Goal: Information Seeking & Learning: Learn about a topic

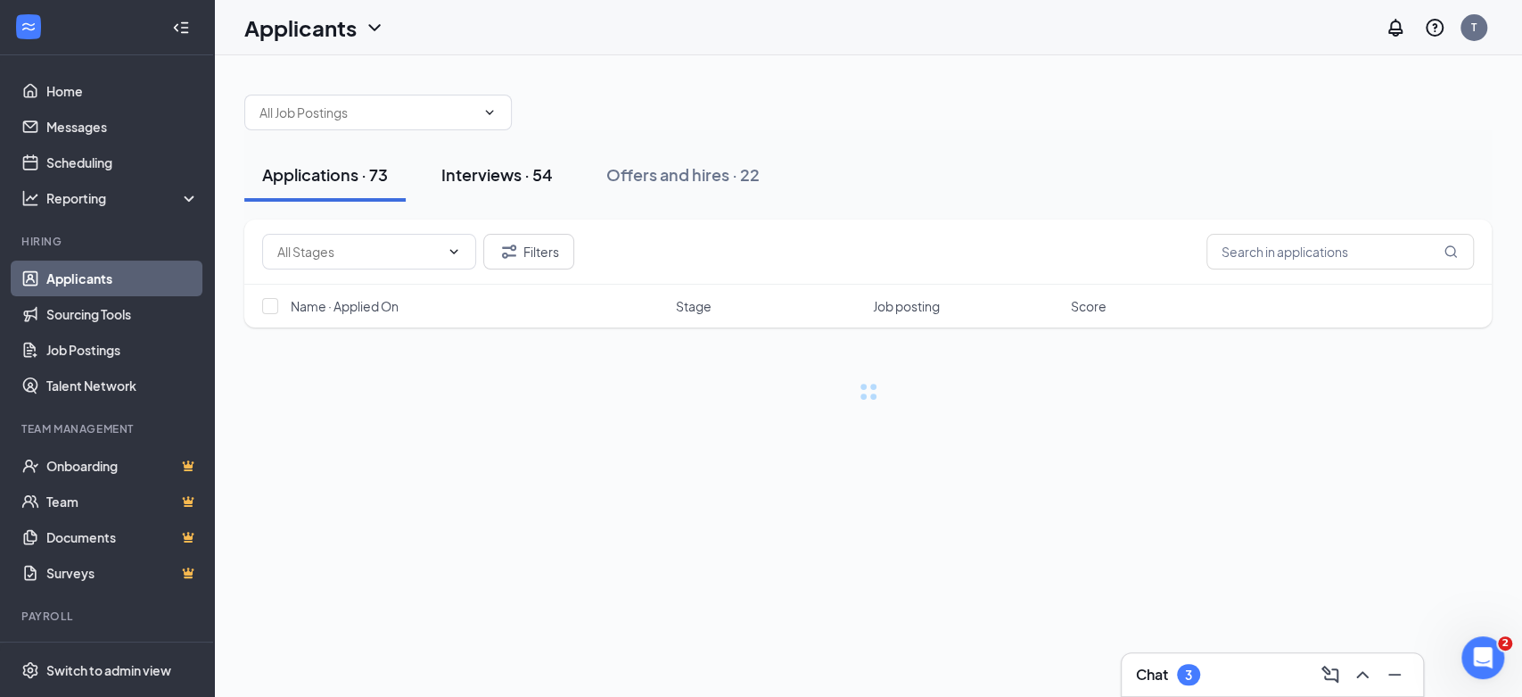
click at [476, 176] on div "Interviews · 54" at bounding box center [496, 174] width 111 height 22
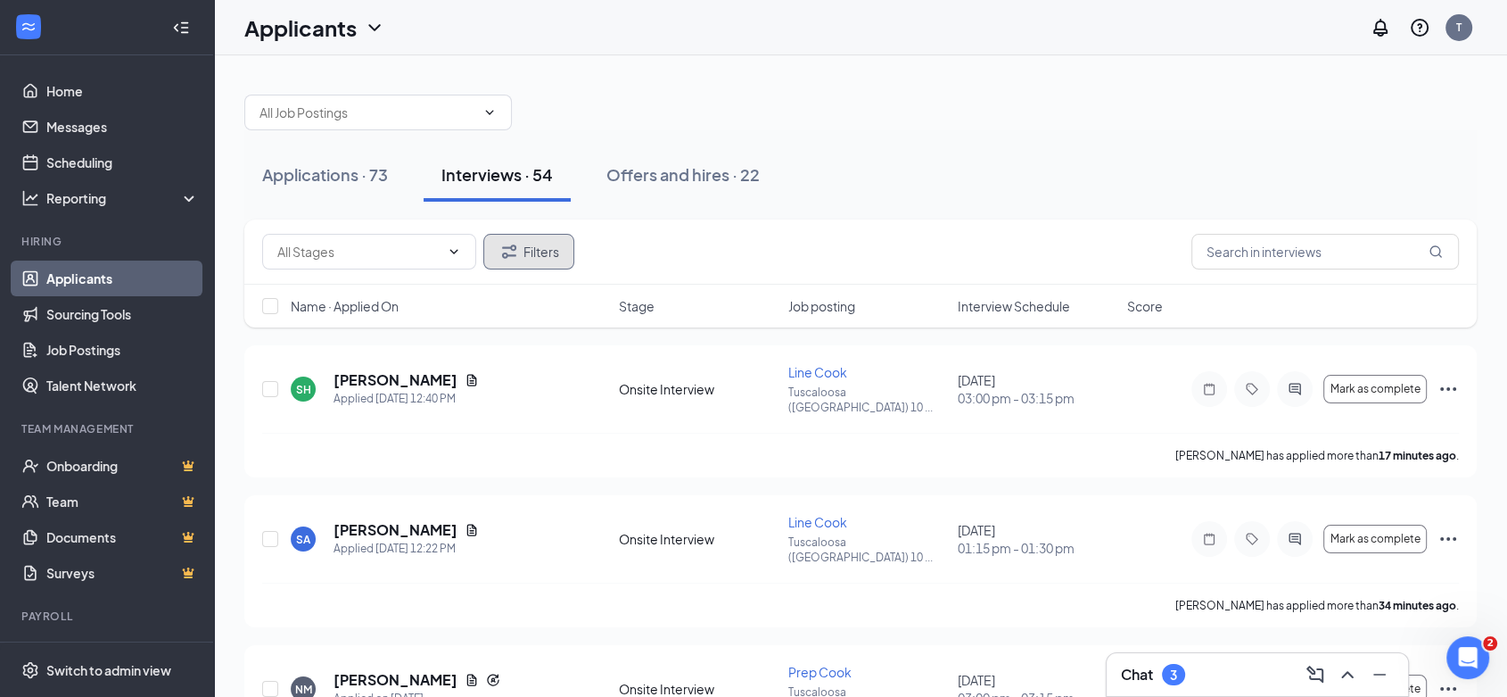
click at [538, 256] on button "Filters" at bounding box center [528, 252] width 91 height 36
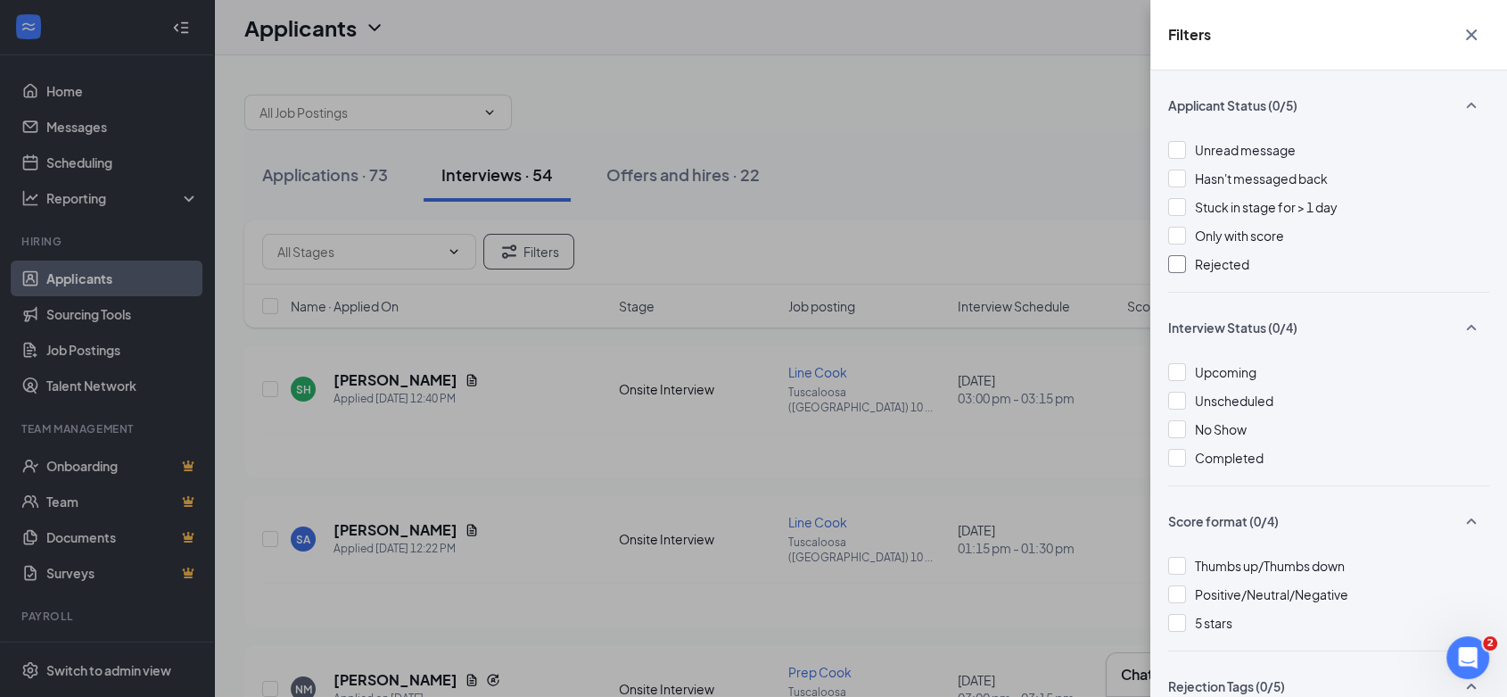
click at [1181, 269] on div at bounding box center [1177, 264] width 18 height 18
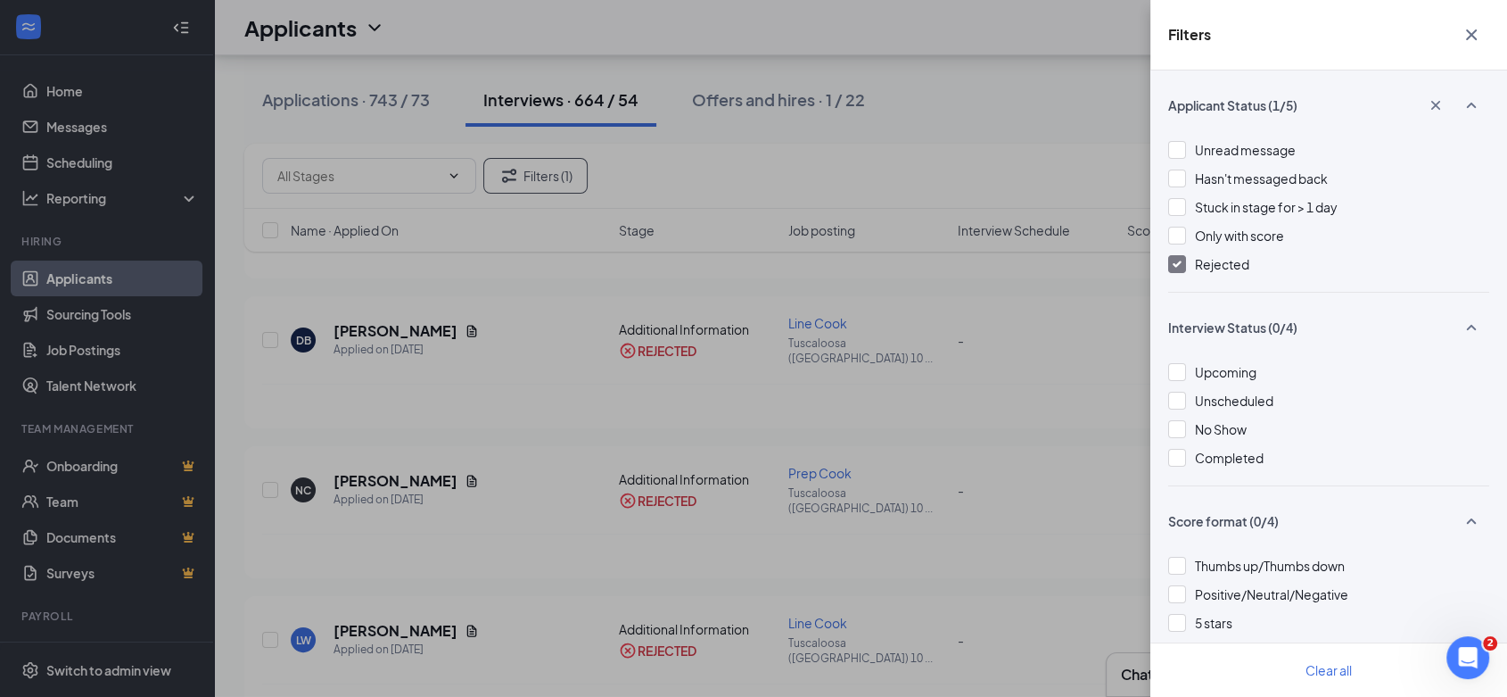
click at [628, 340] on div "Filters Applicant Status (1/5) Unread message Hasn't messaged back Stuck in sta…" at bounding box center [753, 348] width 1507 height 697
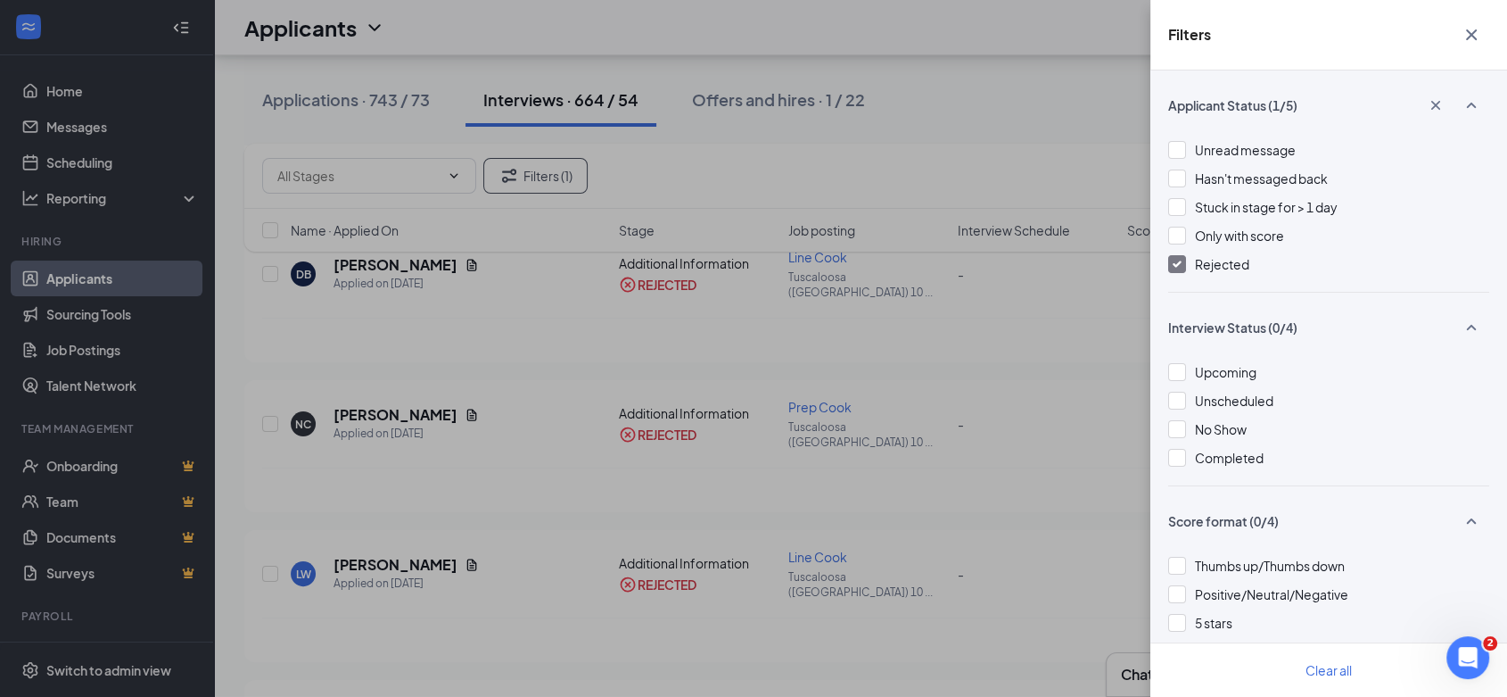
scroll to position [396, 0]
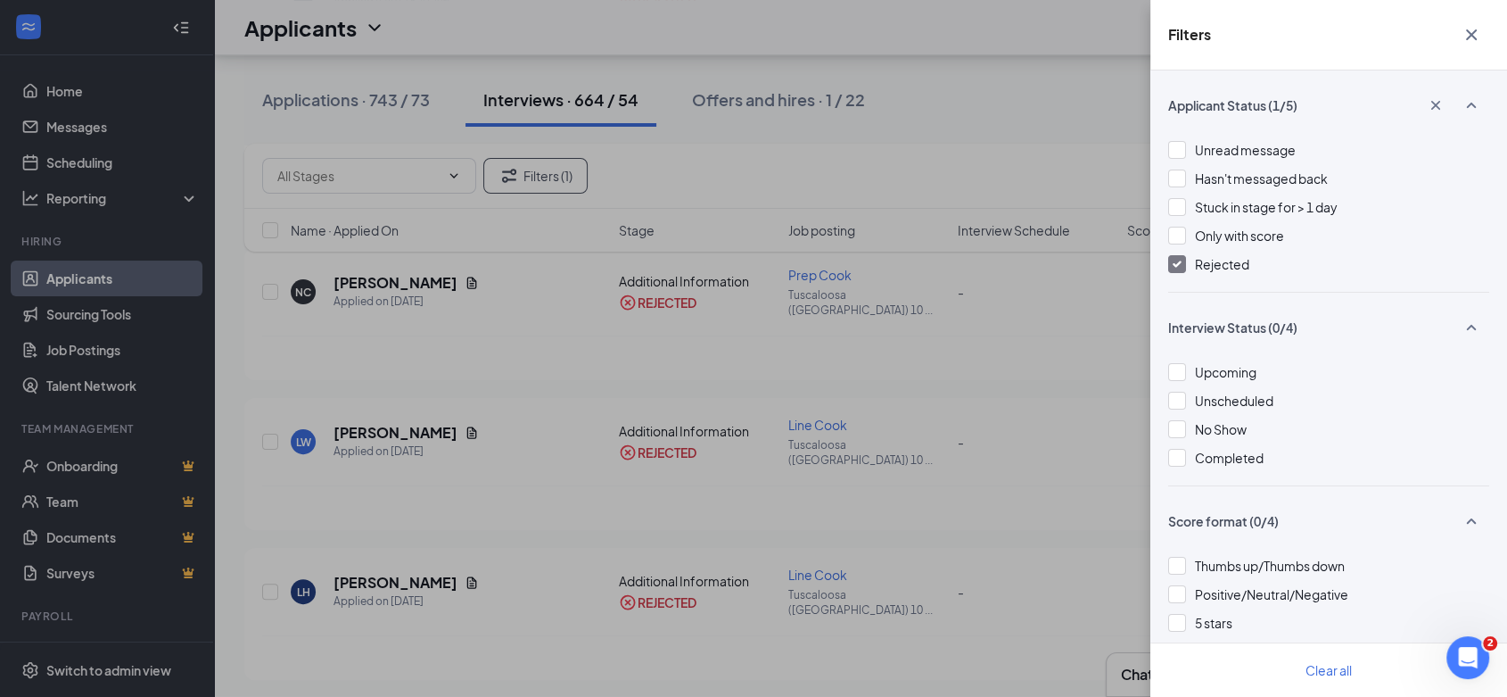
drag, startPoint x: 1470, startPoint y: 41, endPoint x: 1112, endPoint y: 326, distance: 457.6
click at [1470, 41] on icon "Cross" at bounding box center [1471, 34] width 21 height 21
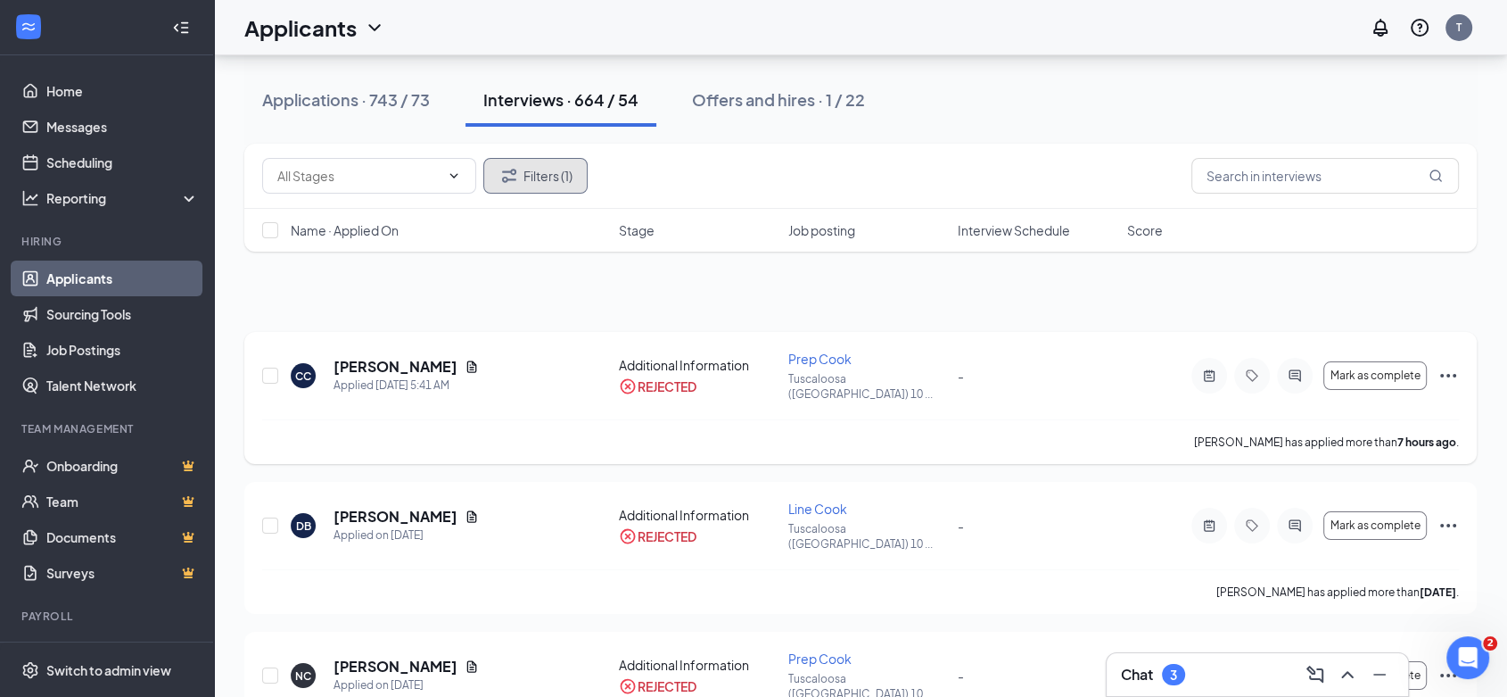
scroll to position [0, 0]
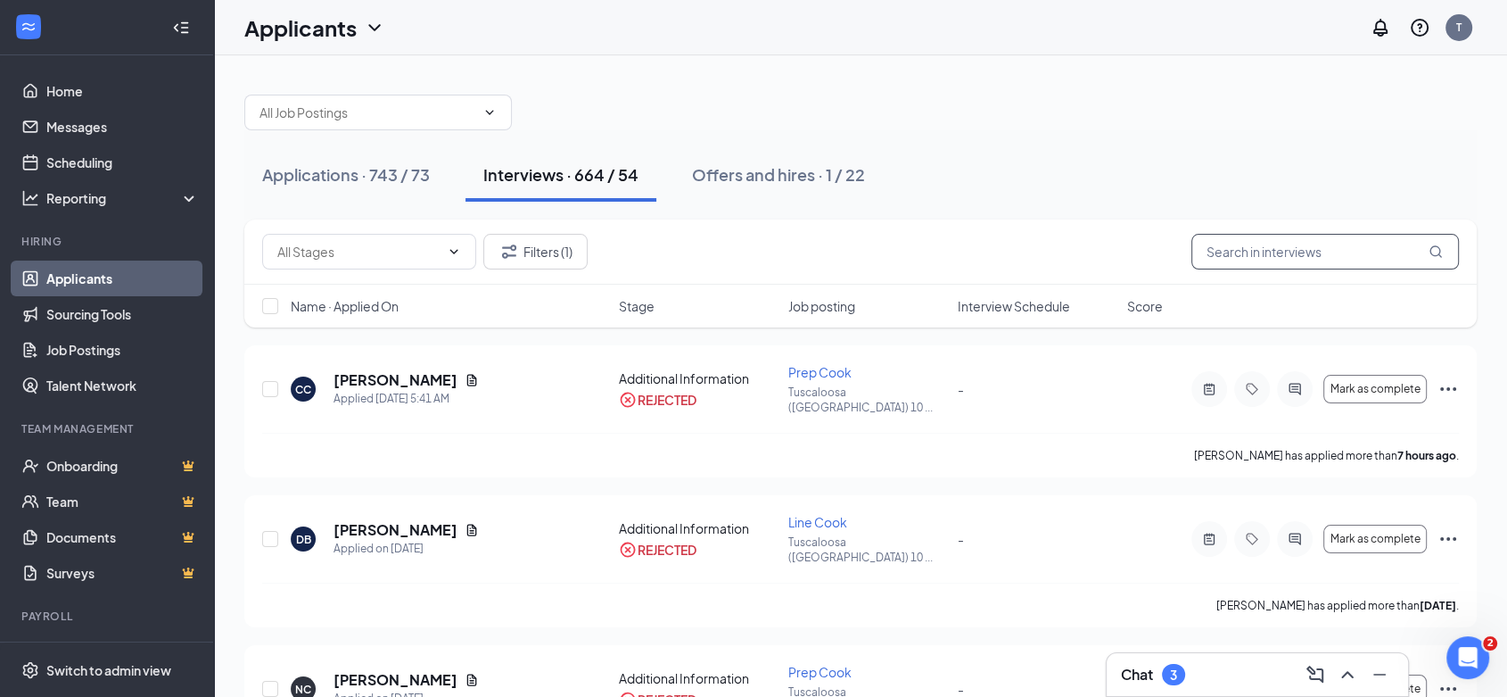
click at [1294, 245] on input "text" at bounding box center [1326, 252] width 268 height 36
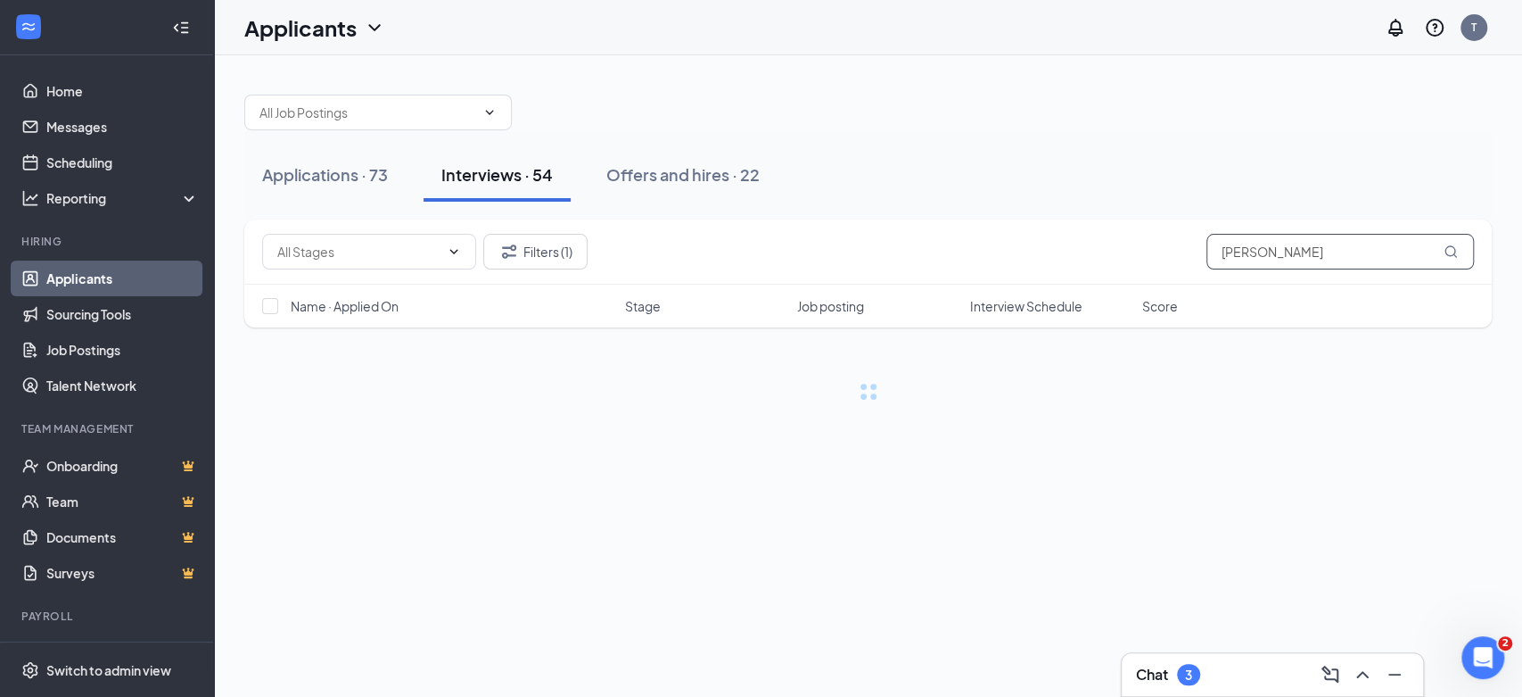
type input "kayla"
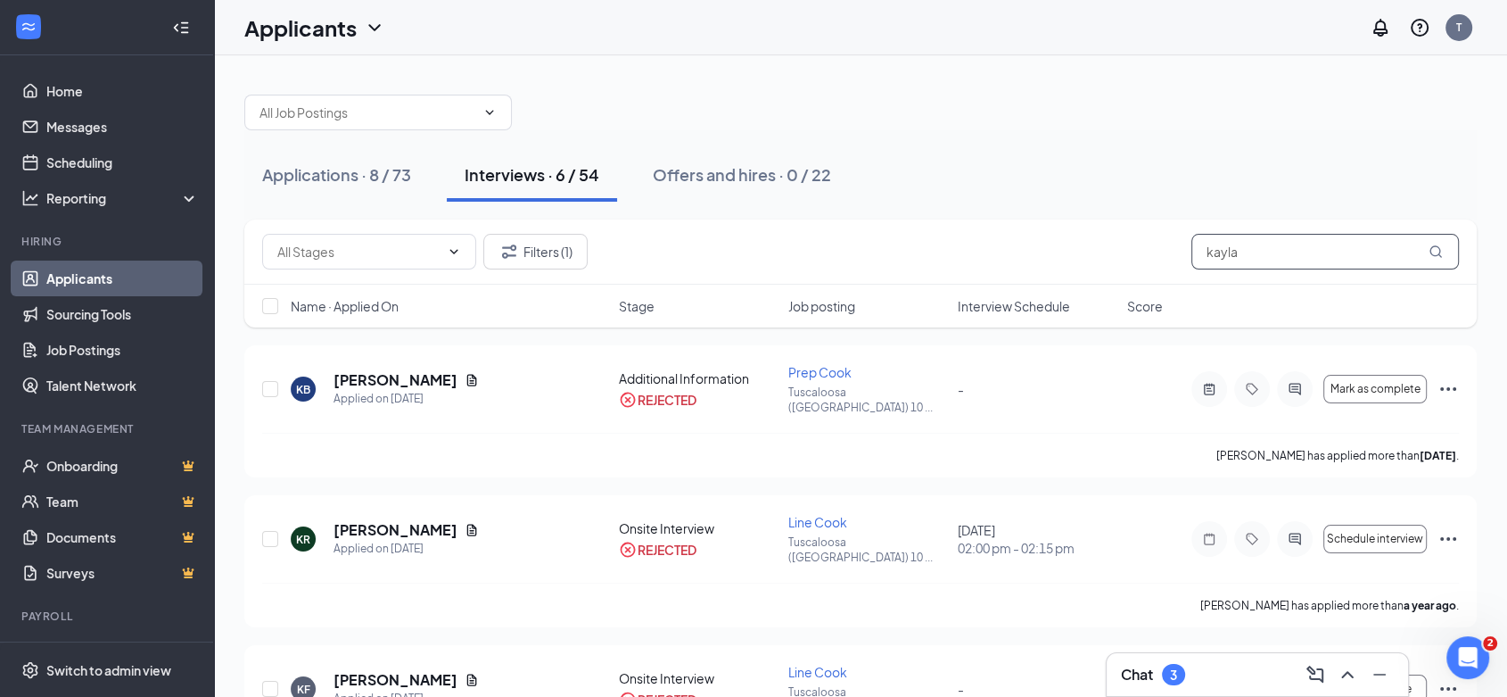
drag, startPoint x: 1258, startPoint y: 250, endPoint x: 1099, endPoint y: 263, distance: 159.3
click at [1099, 262] on div "Filters (1) kayla" at bounding box center [860, 252] width 1197 height 36
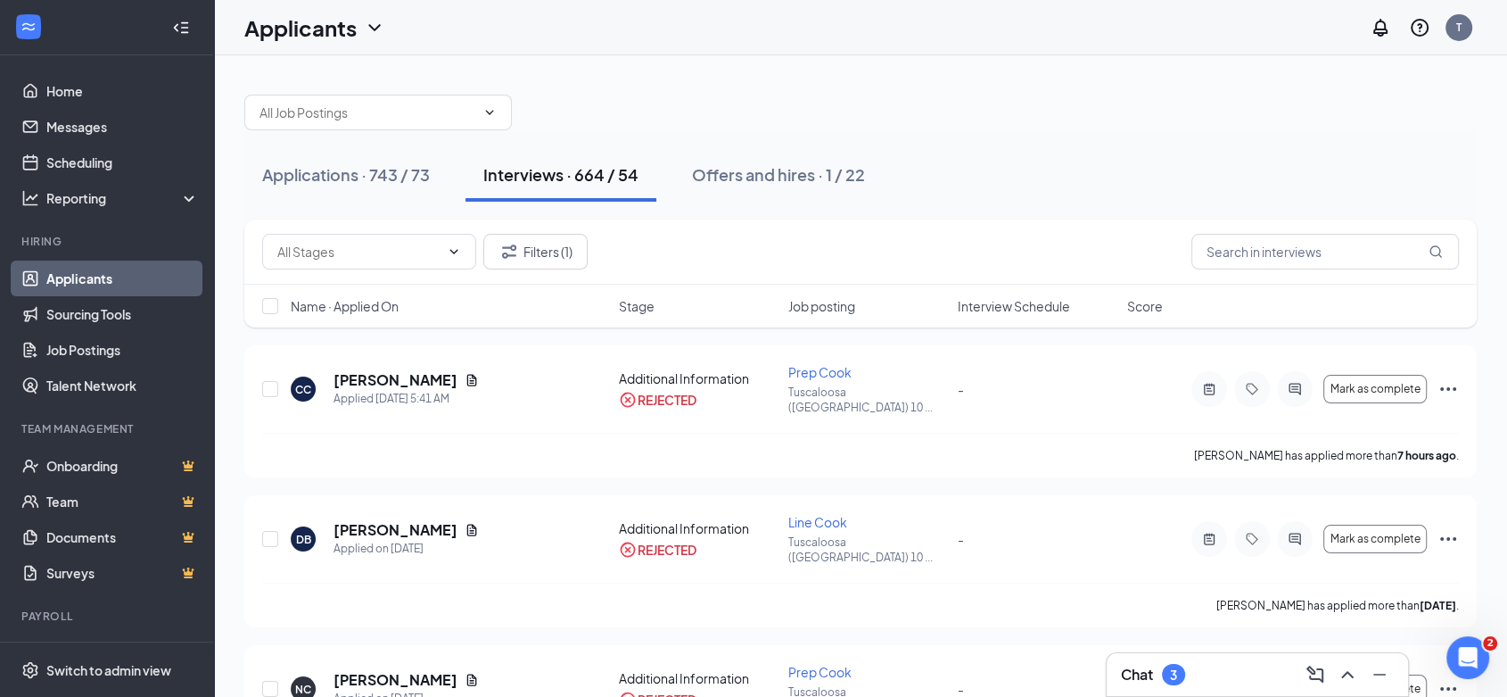
click at [1042, 301] on span "Interview Schedule" at bounding box center [1014, 306] width 112 height 18
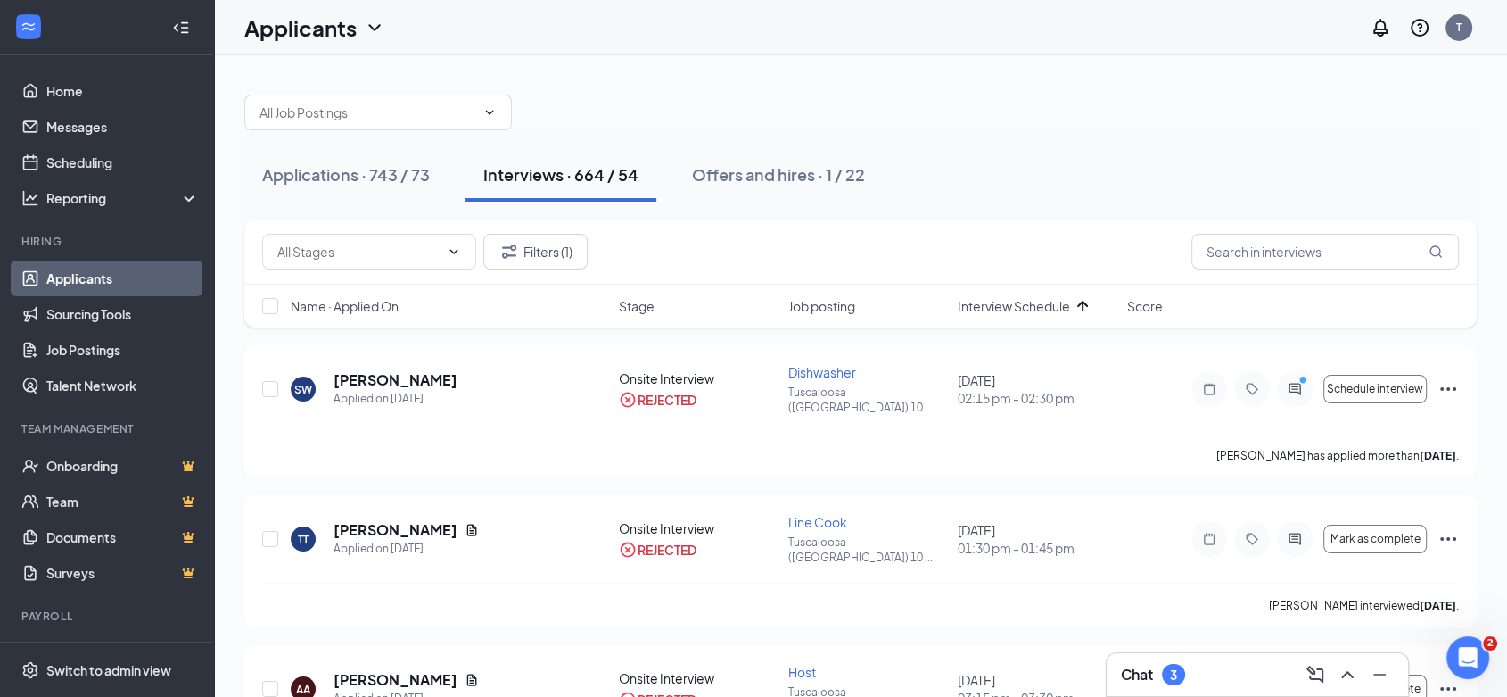
click at [1060, 314] on div "Name · Applied On Stage Job posting Interview Schedule Score" at bounding box center [860, 306] width 1233 height 43
click at [1053, 309] on span "Interview Schedule" at bounding box center [1014, 306] width 112 height 18
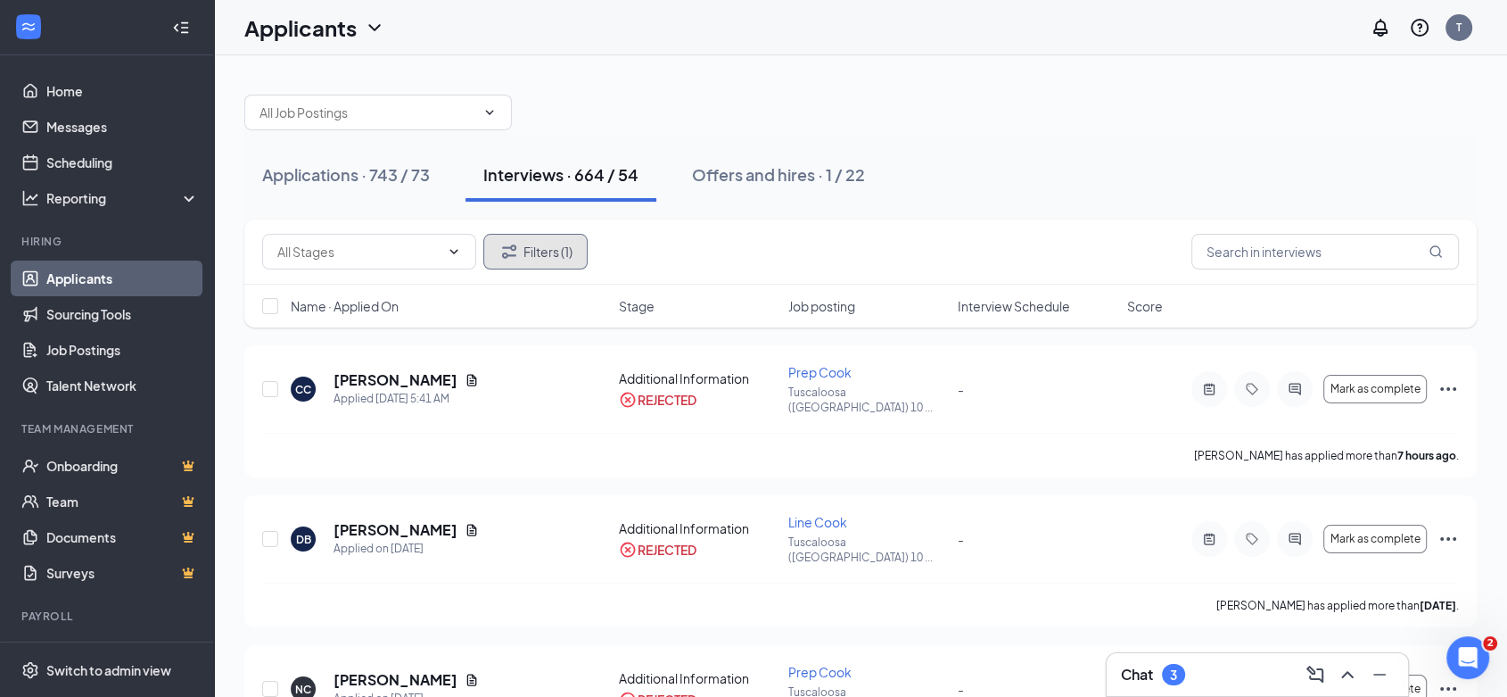
click at [546, 245] on button "Filters (1)" at bounding box center [535, 252] width 104 height 36
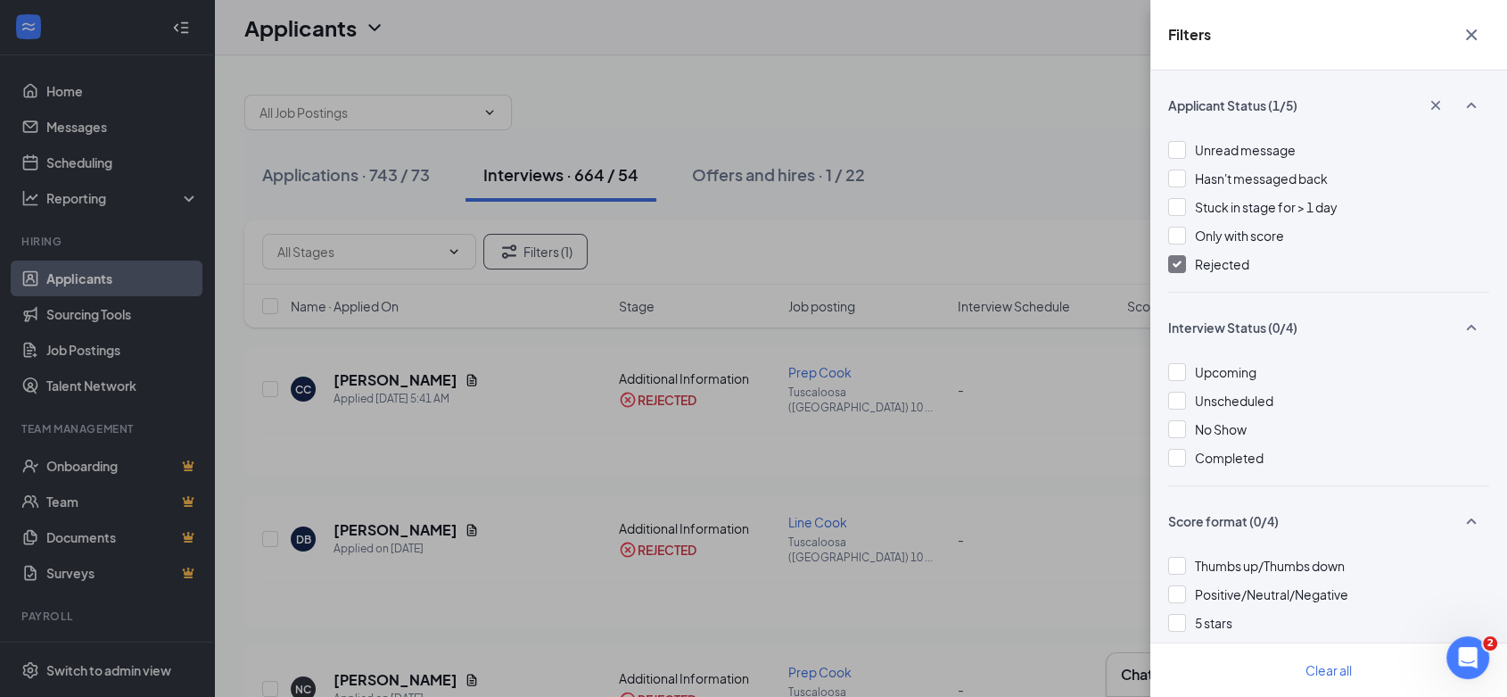
click at [1121, 202] on div "Filters Applicant Status (1/5) Unread message Hasn't messaged back Stuck in sta…" at bounding box center [753, 348] width 1507 height 697
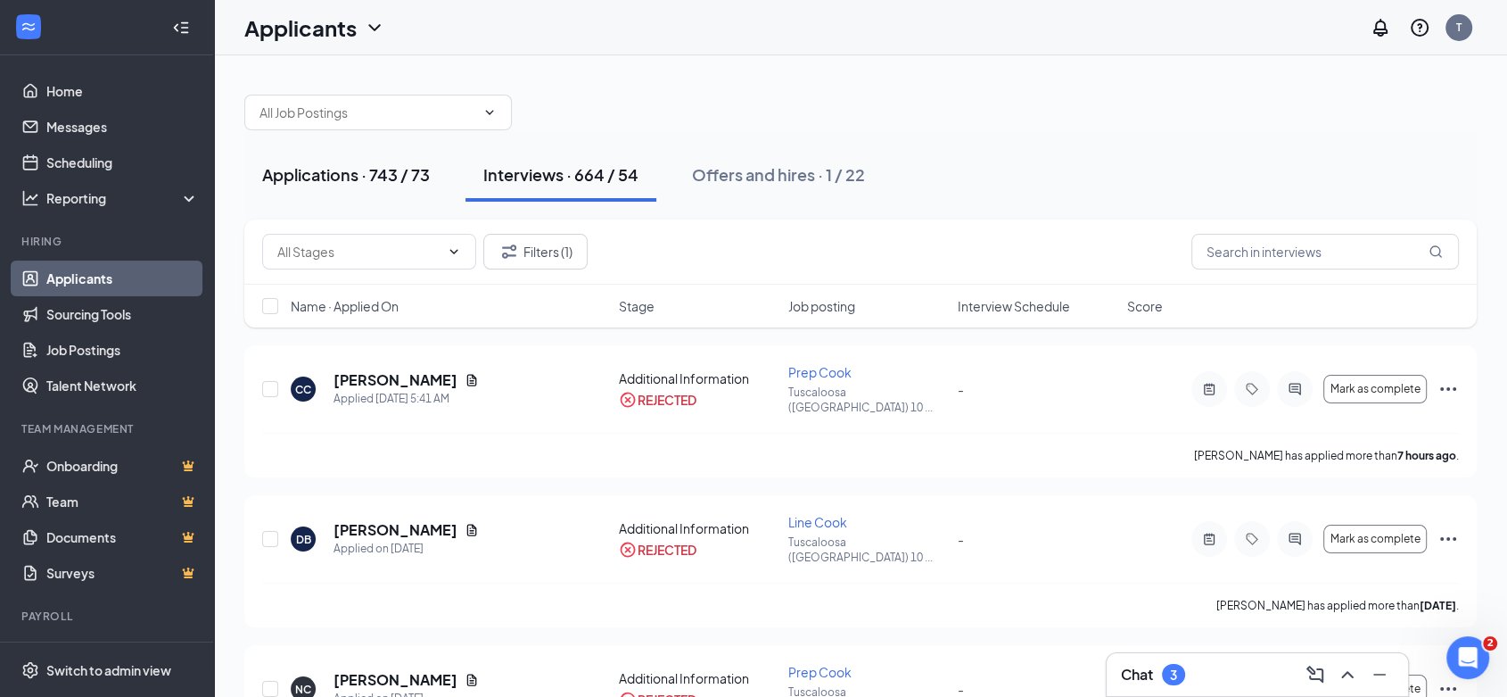
click at [276, 178] on div "Applications · 743 / 73" at bounding box center [346, 174] width 168 height 22
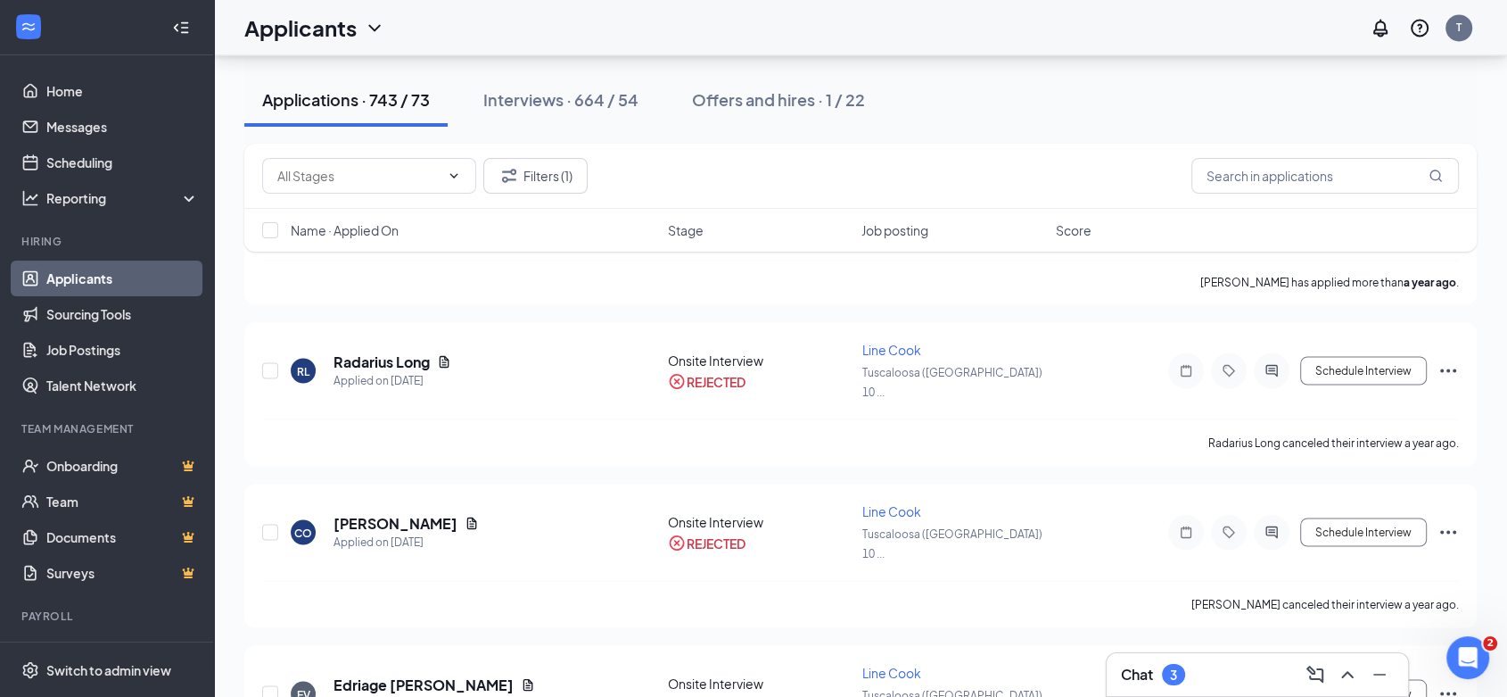
scroll to position [3072, 0]
click at [1300, 176] on input "text" at bounding box center [1326, 176] width 268 height 36
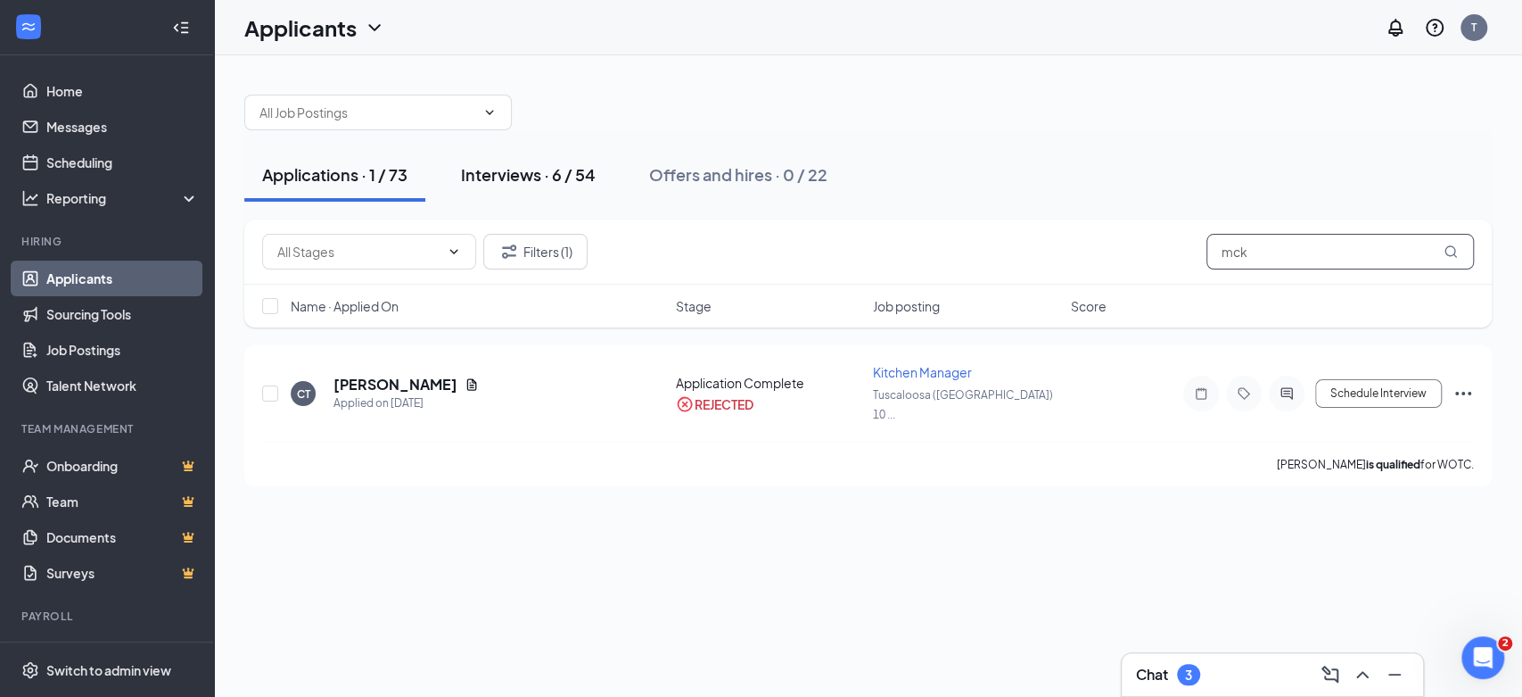
type input "mck"
drag, startPoint x: 547, startPoint y: 182, endPoint x: 557, endPoint y: 196, distance: 17.8
click at [547, 181] on div "Interviews · 6 / 54" at bounding box center [528, 174] width 135 height 22
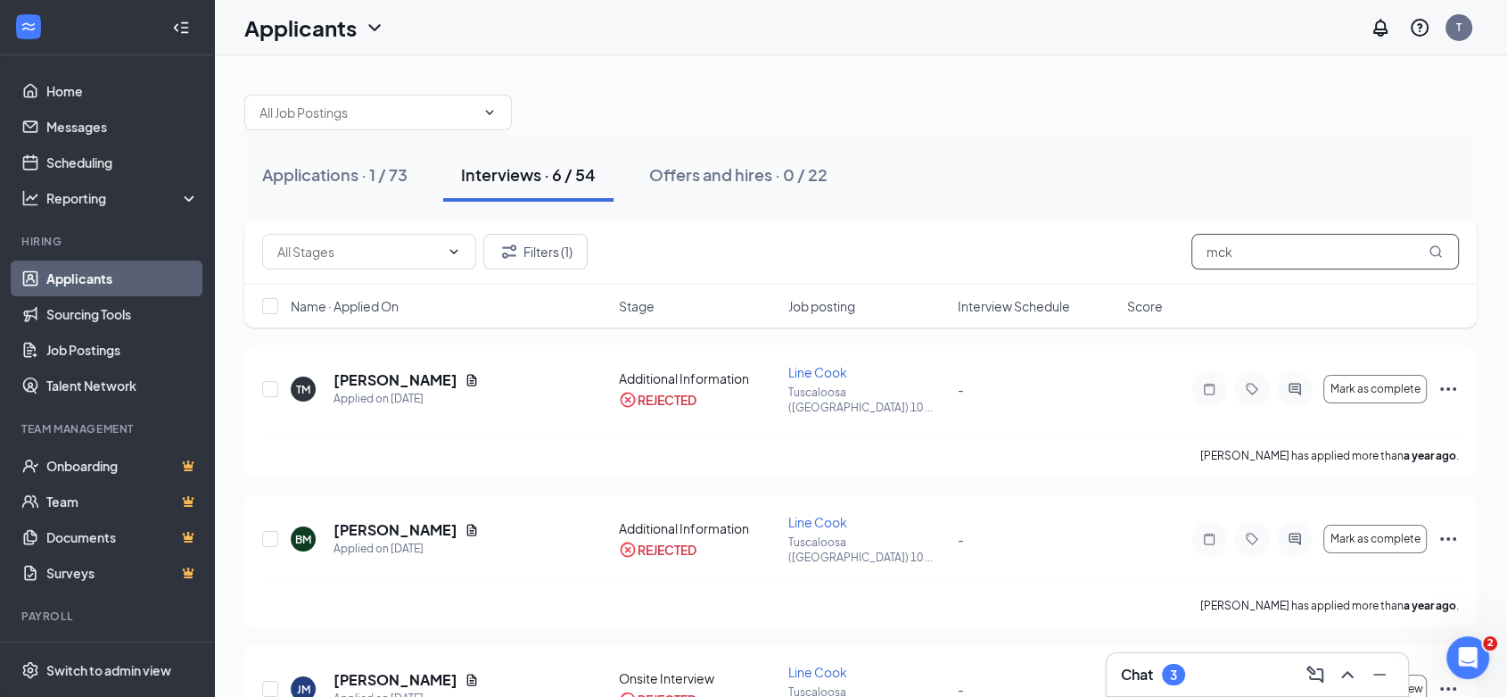
drag, startPoint x: 1226, startPoint y: 249, endPoint x: 963, endPoint y: 302, distance: 268.5
click at [968, 298] on div "Filters (1) mck Name · Applied On Stage Job posting Interview Schedule Score" at bounding box center [860, 273] width 1233 height 108
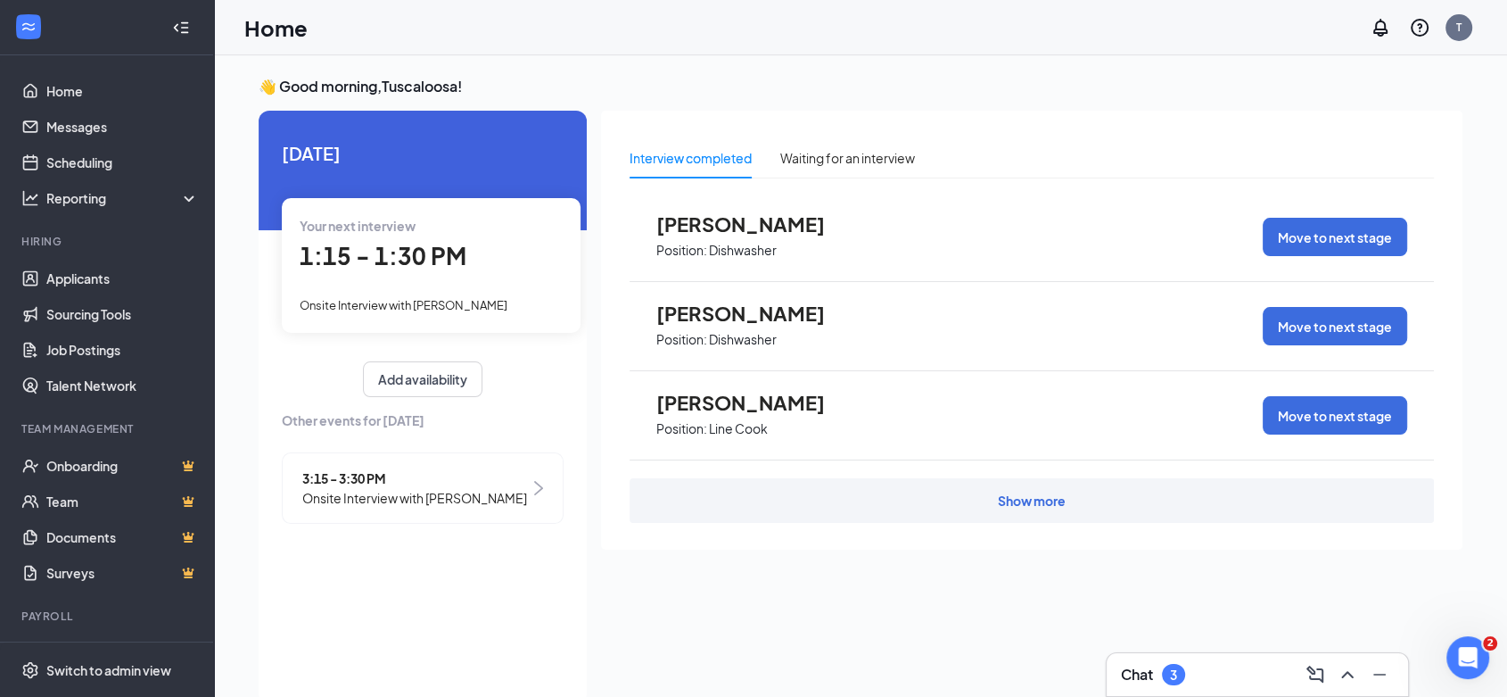
click at [414, 268] on span "1:15 - 1:30 PM" at bounding box center [383, 255] width 167 height 29
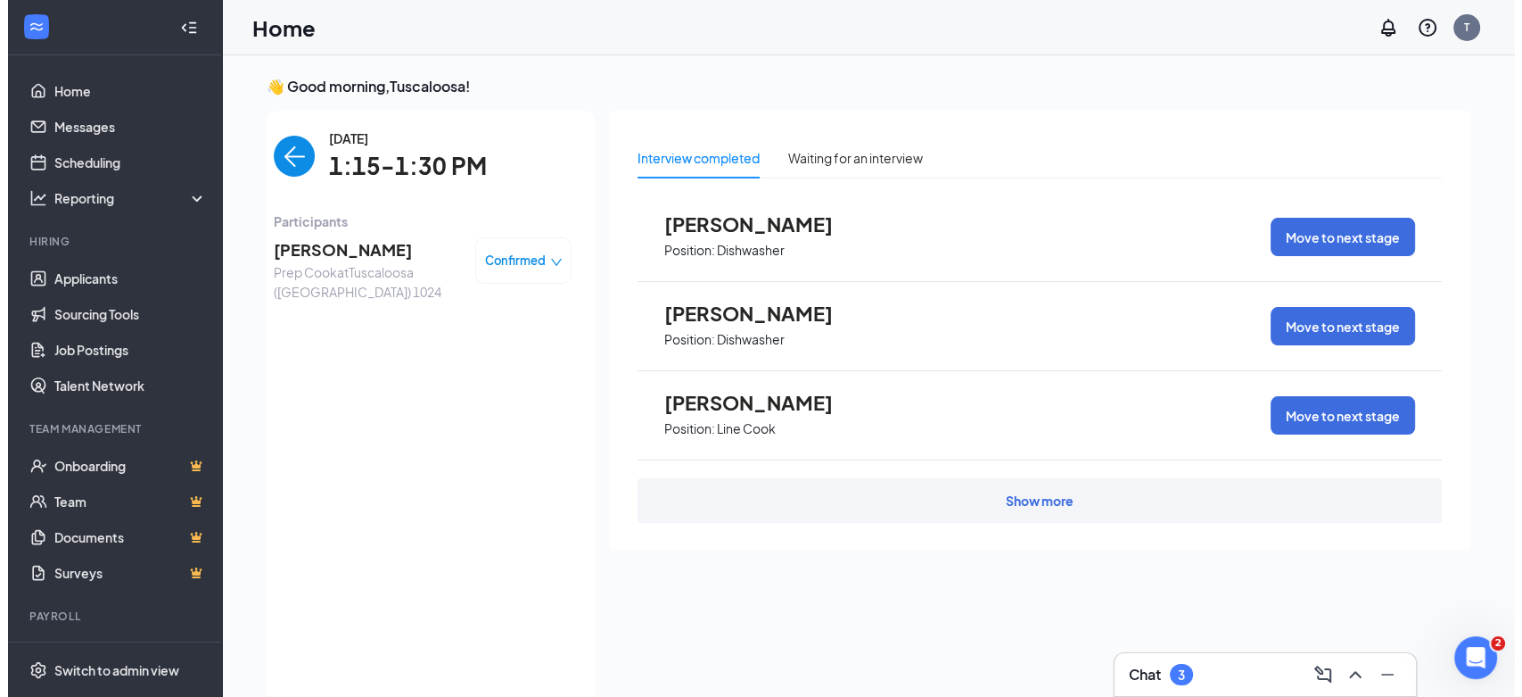
scroll to position [7, 0]
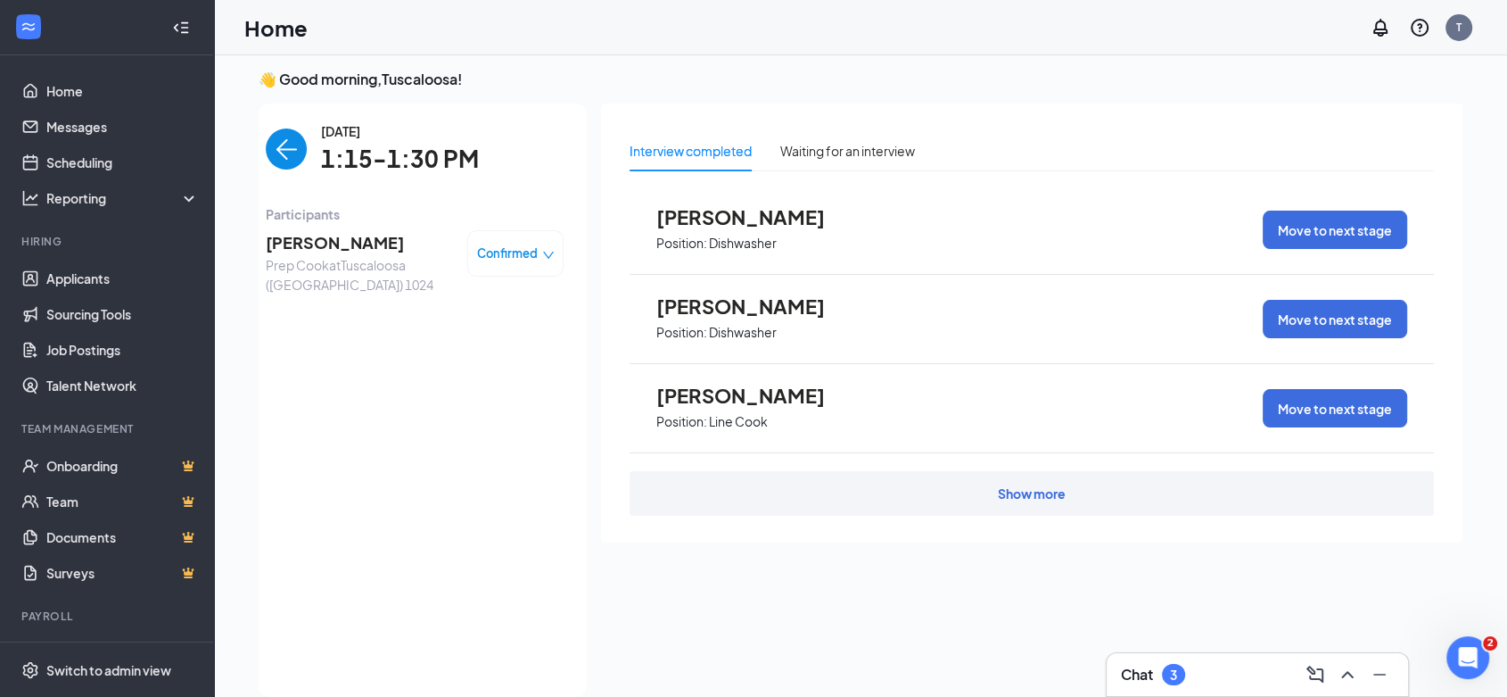
click at [326, 247] on span "[PERSON_NAME]" at bounding box center [359, 242] width 187 height 25
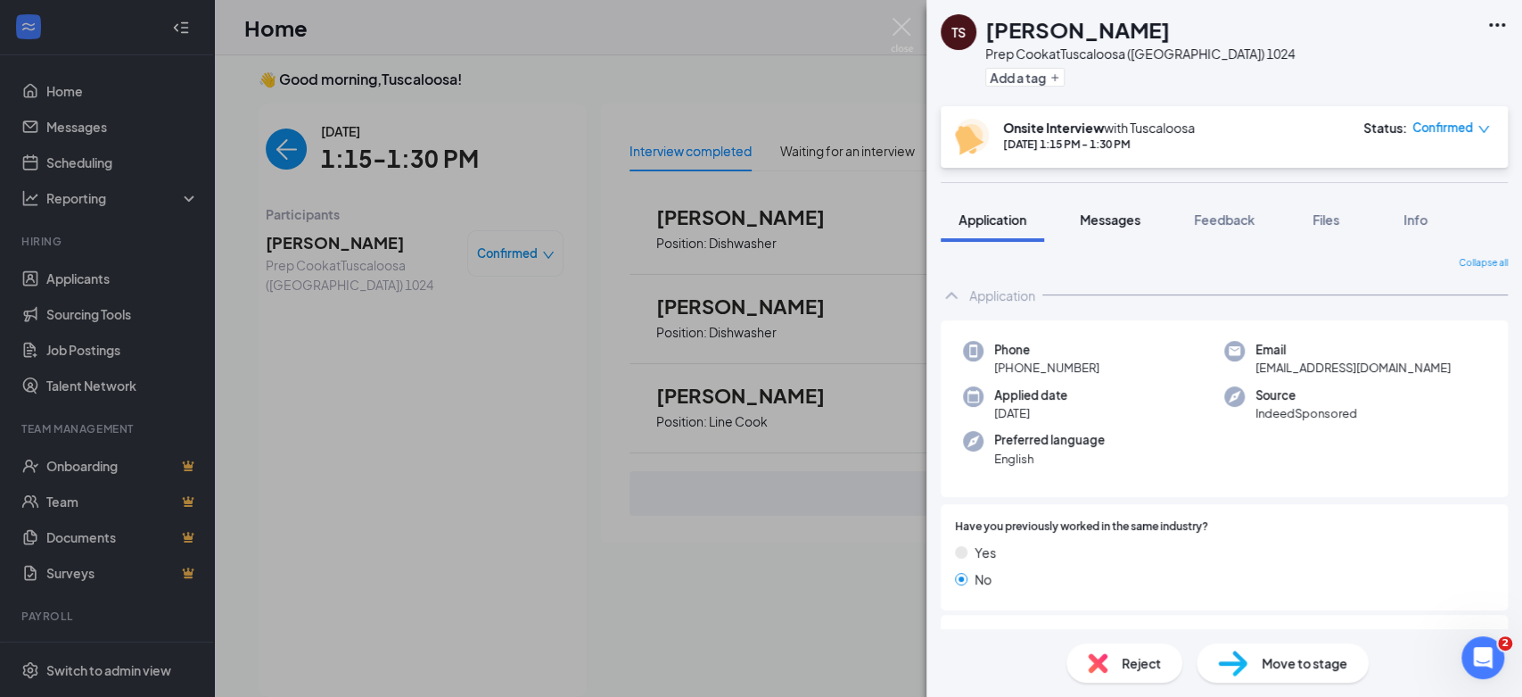
click at [1106, 226] on span "Messages" at bounding box center [1110, 219] width 61 height 16
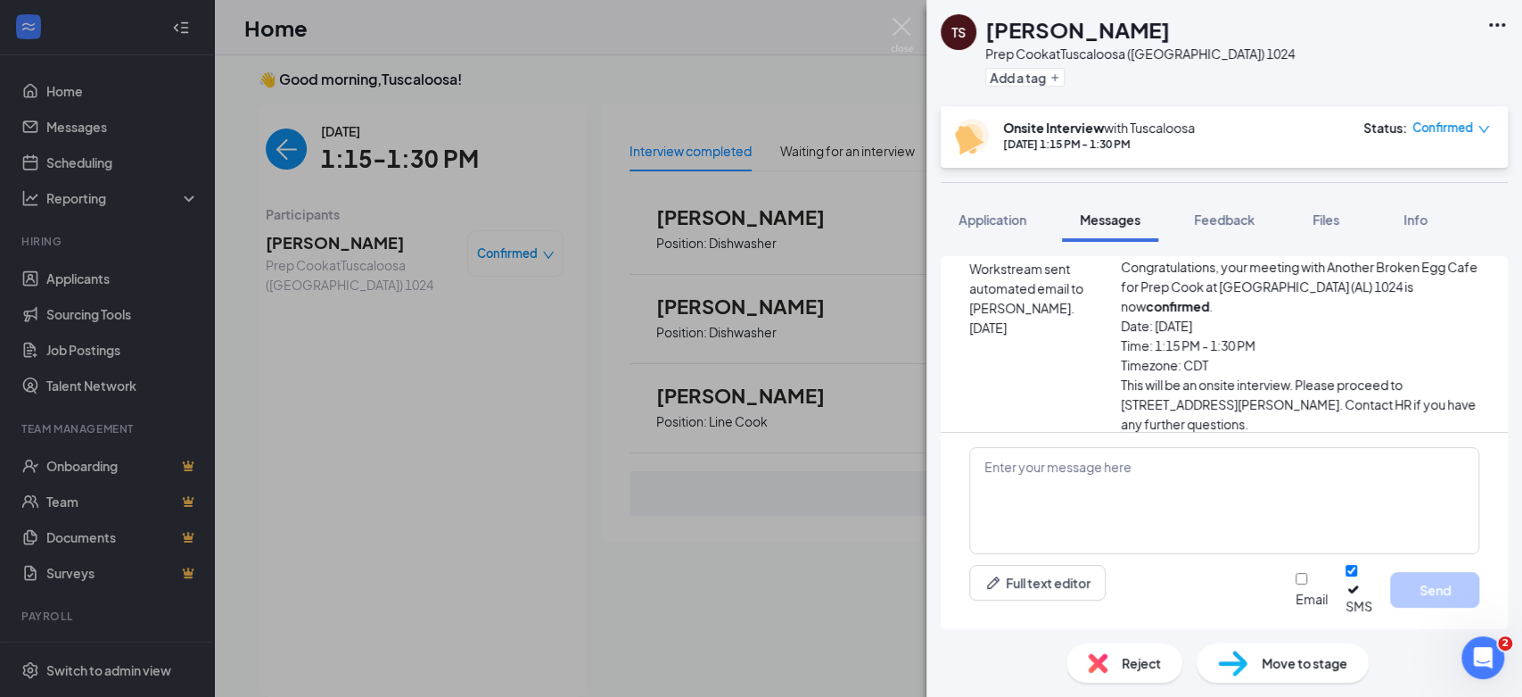
scroll to position [640, 0]
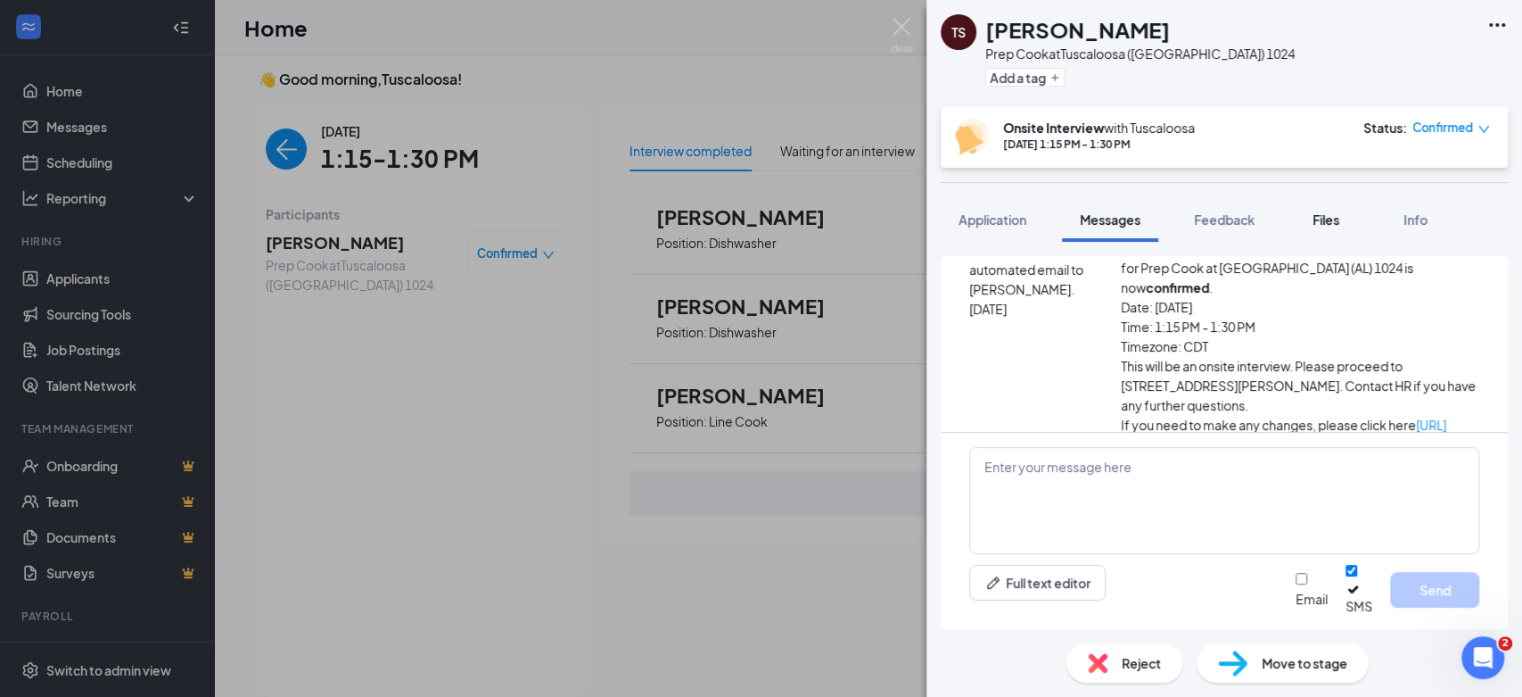
click at [1322, 227] on div "Files" at bounding box center [1326, 219] width 36 height 18
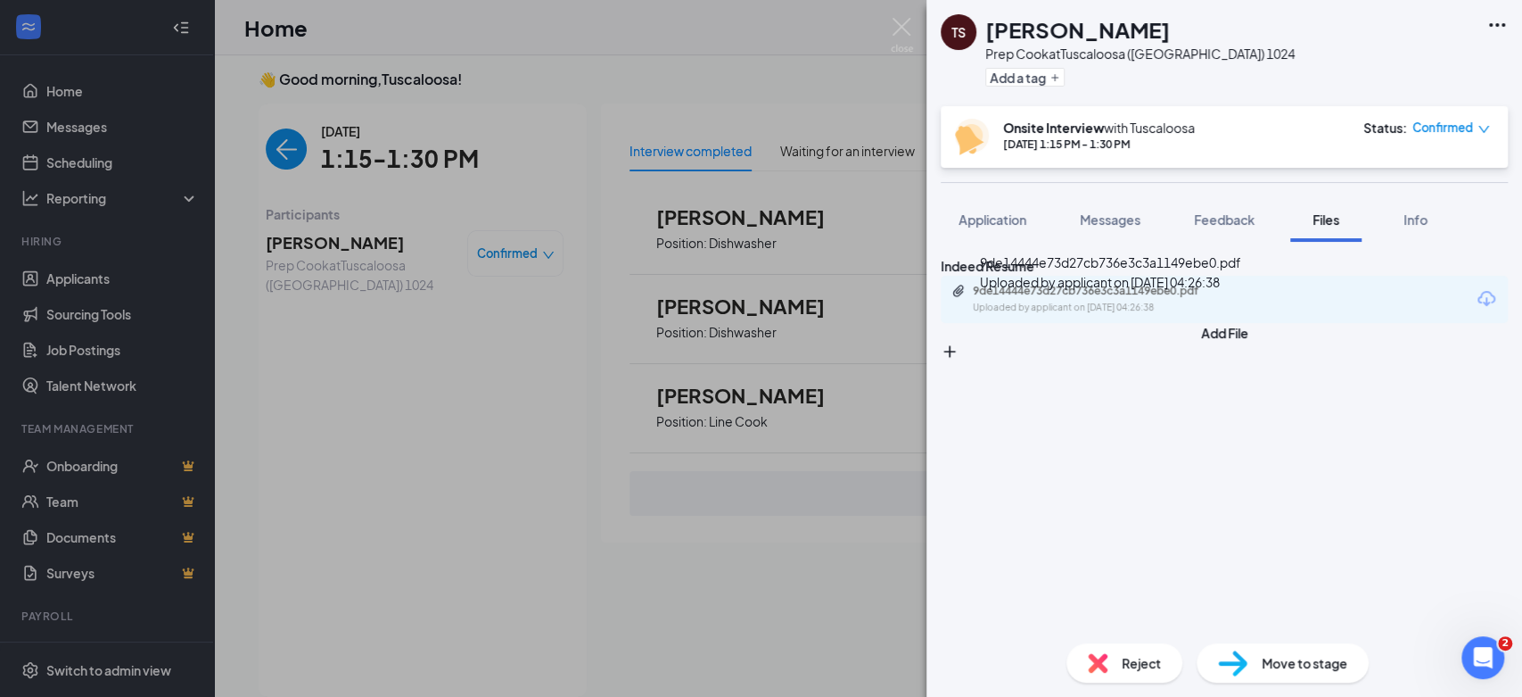
click at [1095, 298] on div "9de14444e73d27cb736e3c3a1149ebe0.pdf" at bounding box center [1098, 291] width 250 height 14
